Goal: Communication & Community: Answer question/provide support

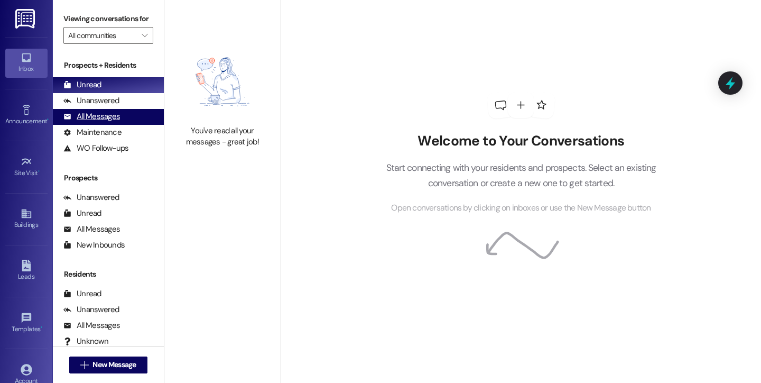
click at [104, 122] on div "All Messages" at bounding box center [91, 116] width 57 height 11
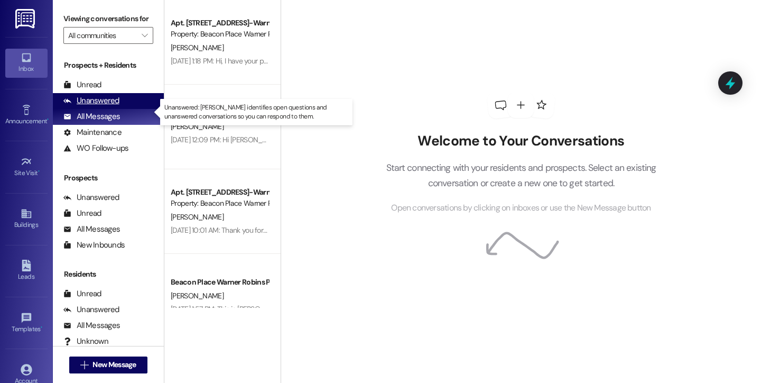
click at [98, 106] on div "Unanswered" at bounding box center [91, 100] width 56 height 11
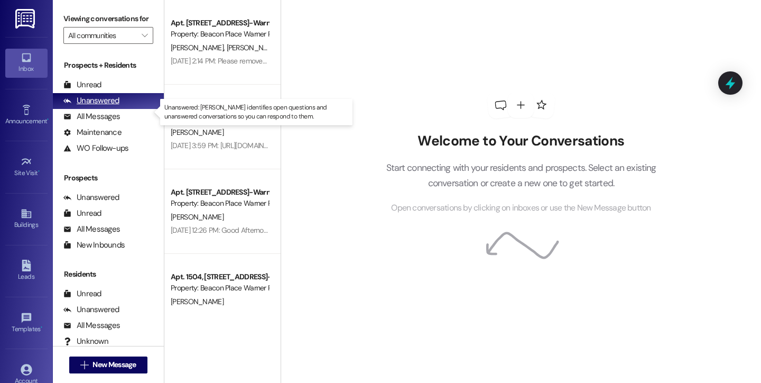
click at [98, 106] on div "Unanswered" at bounding box center [91, 100] width 56 height 11
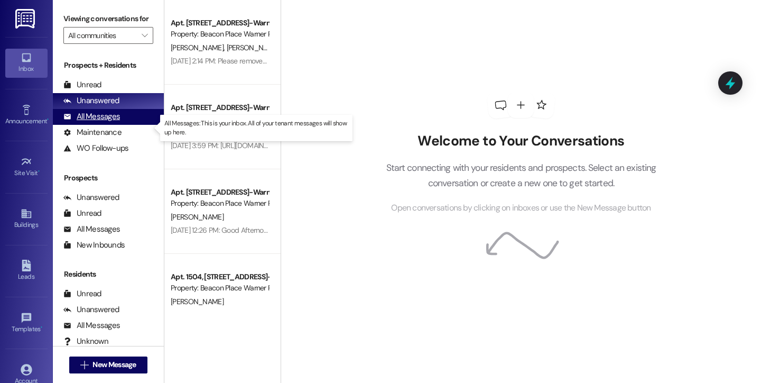
click at [97, 122] on div "All Messages" at bounding box center [91, 116] width 57 height 11
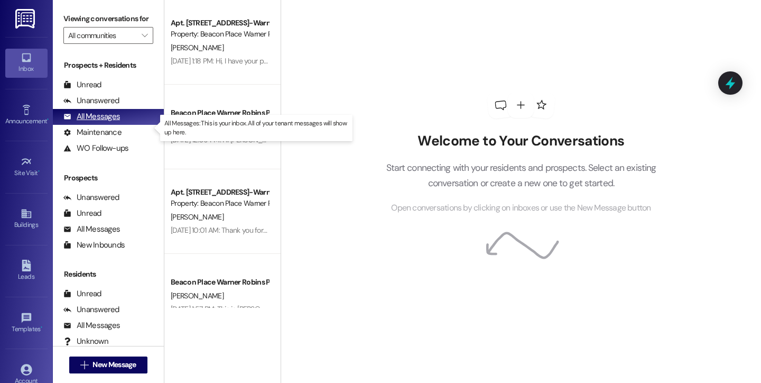
click at [97, 122] on div "All Messages" at bounding box center [91, 116] width 57 height 11
